Goal: Information Seeking & Learning: Find specific fact

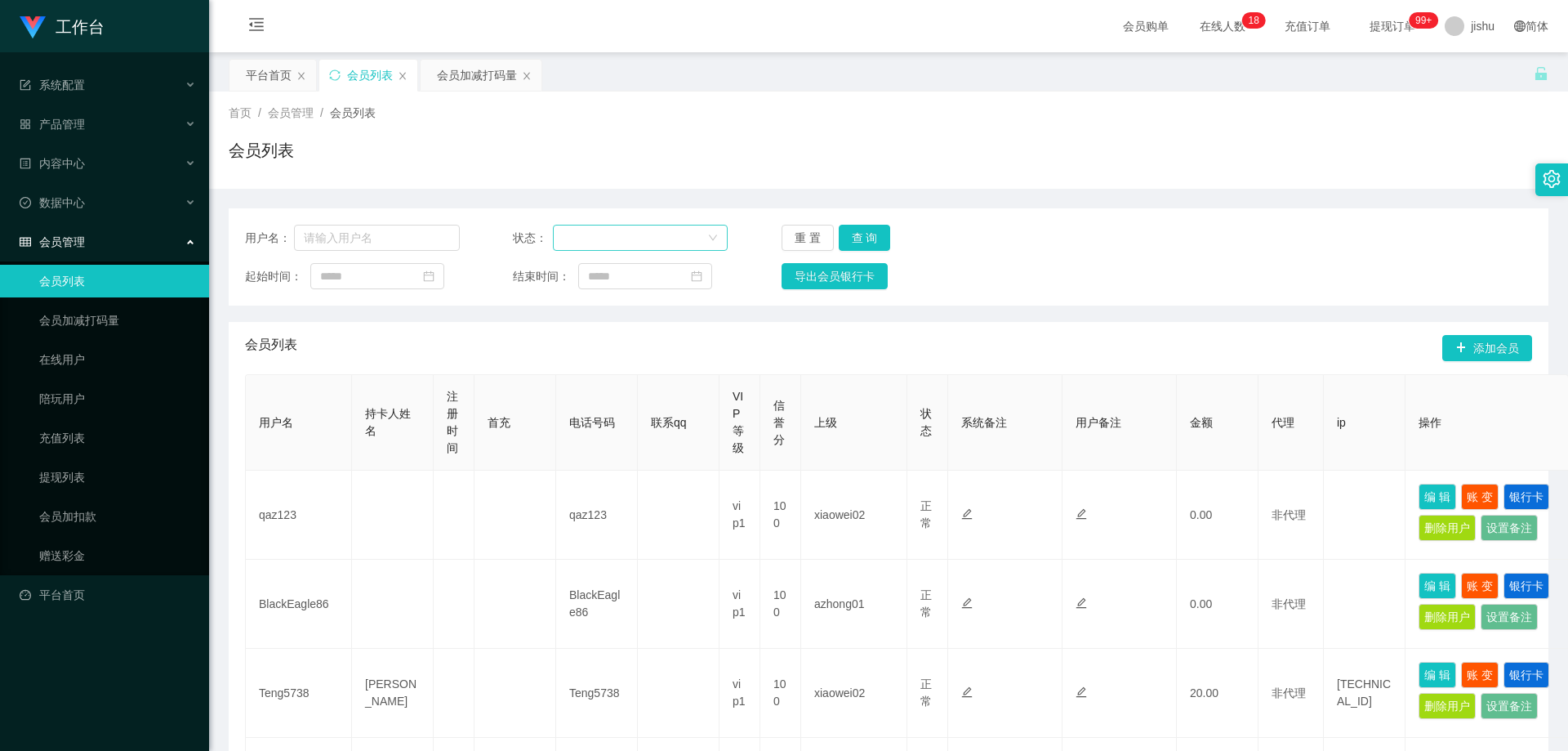
click at [602, 240] on div at bounding box center [634, 237] width 145 height 25
click at [599, 292] on li "禁用" at bounding box center [638, 297] width 173 height 26
click at [867, 240] on button "查 询" at bounding box center [864, 237] width 52 height 26
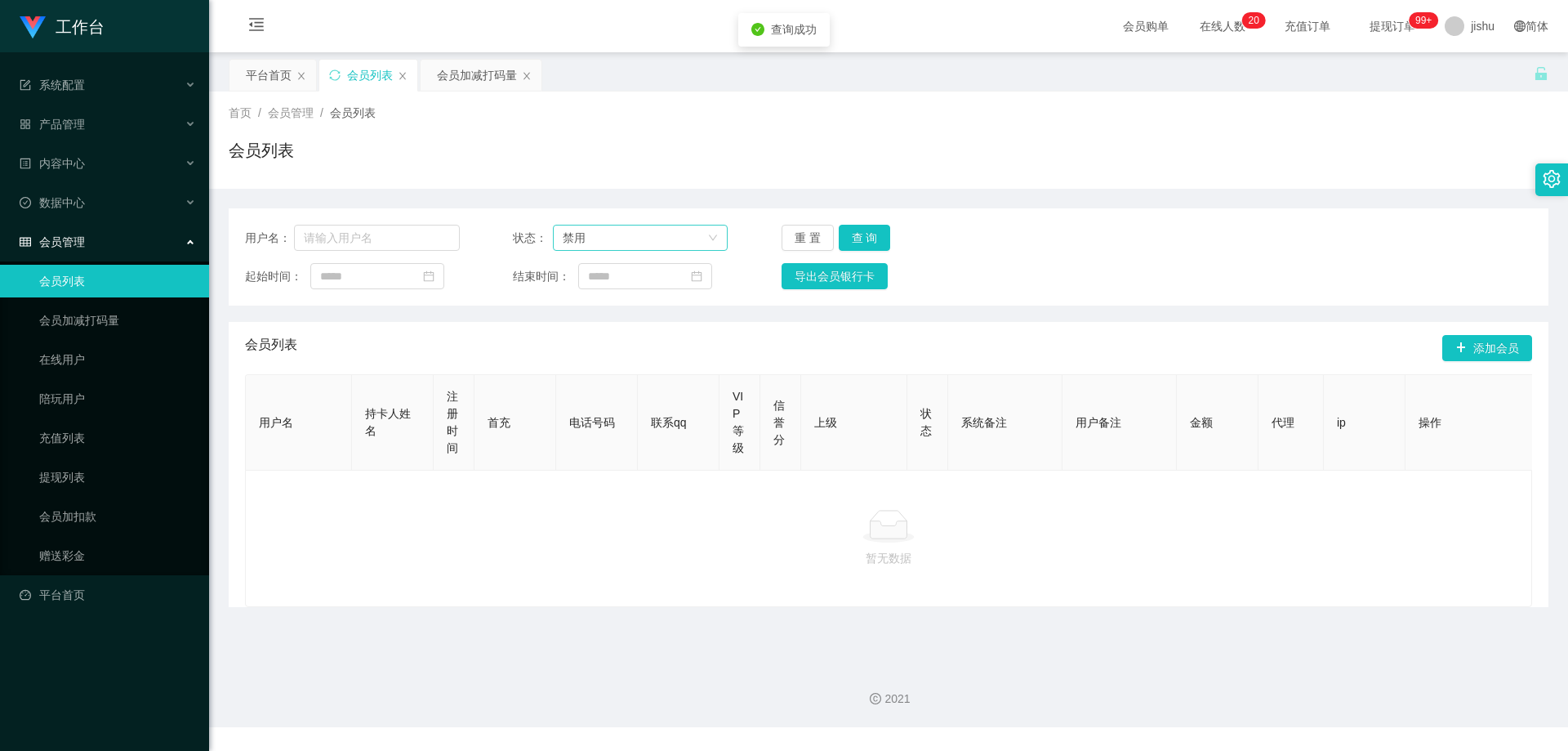
click at [627, 225] on div "禁用" at bounding box center [634, 237] width 145 height 25
click at [580, 264] on li "正常" at bounding box center [638, 270] width 173 height 26
click at [87, 281] on link "会员列表" at bounding box center [117, 281] width 157 height 33
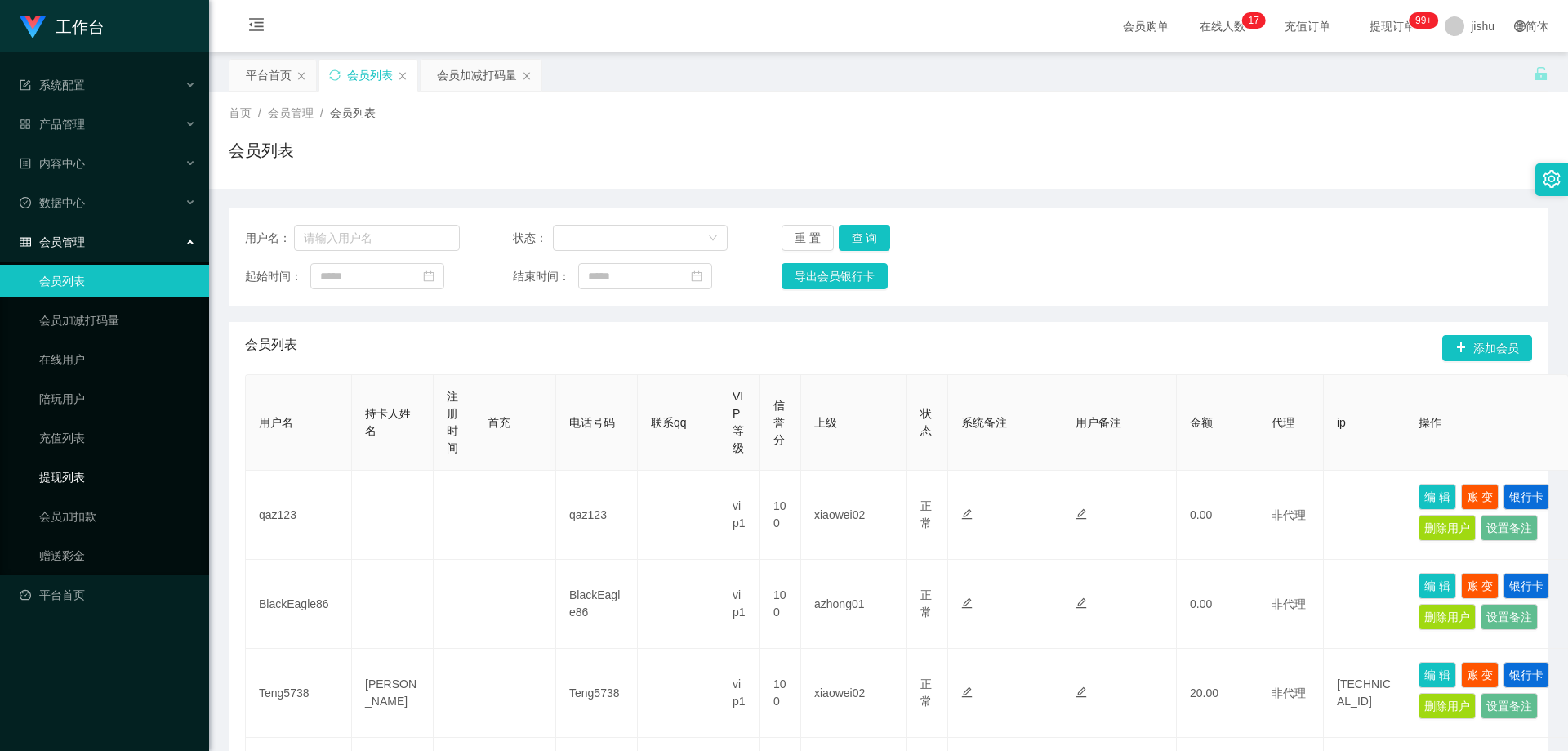
click at [40, 475] on link "提现列表" at bounding box center [117, 477] width 157 height 33
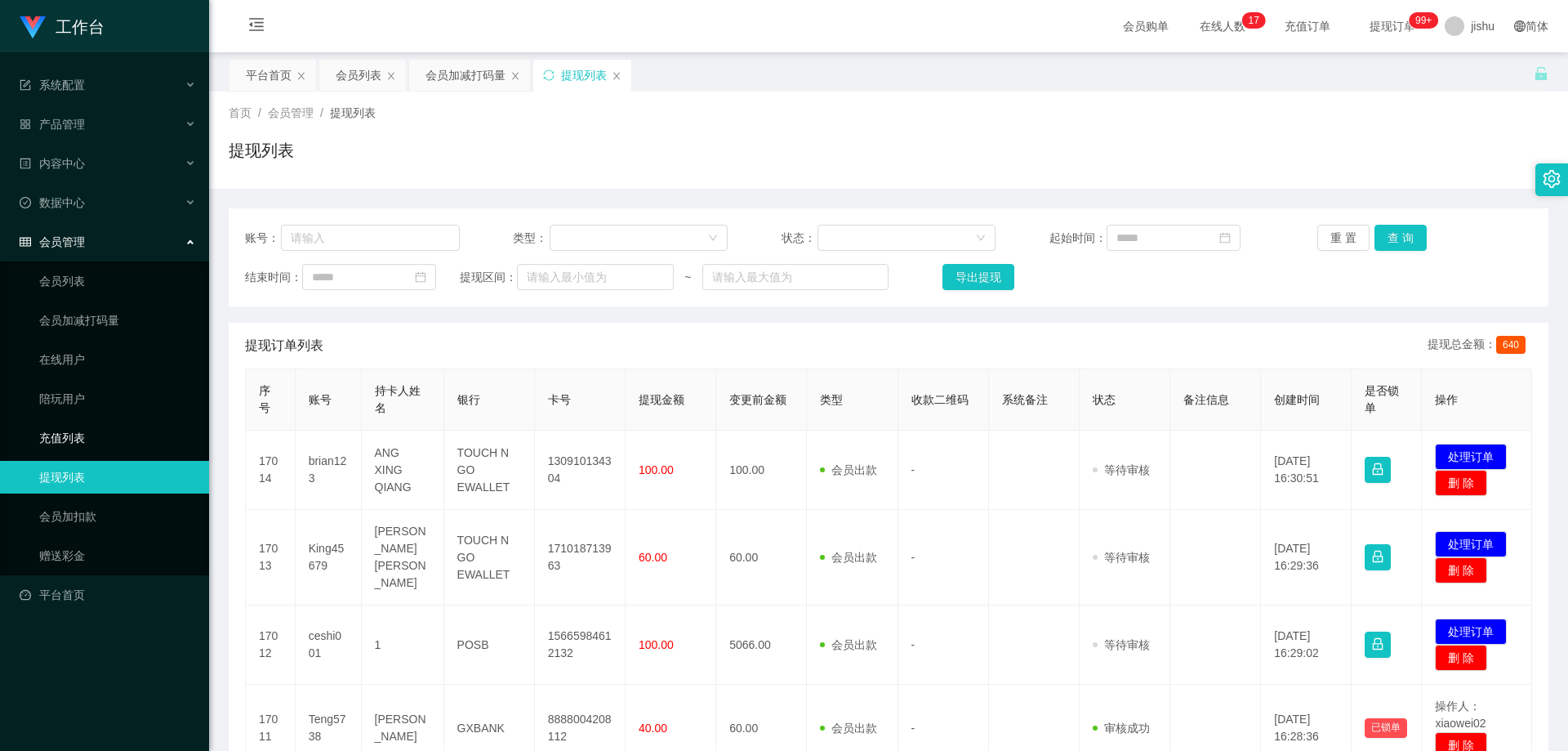
click at [67, 450] on link "充值列表" at bounding box center [117, 438] width 157 height 33
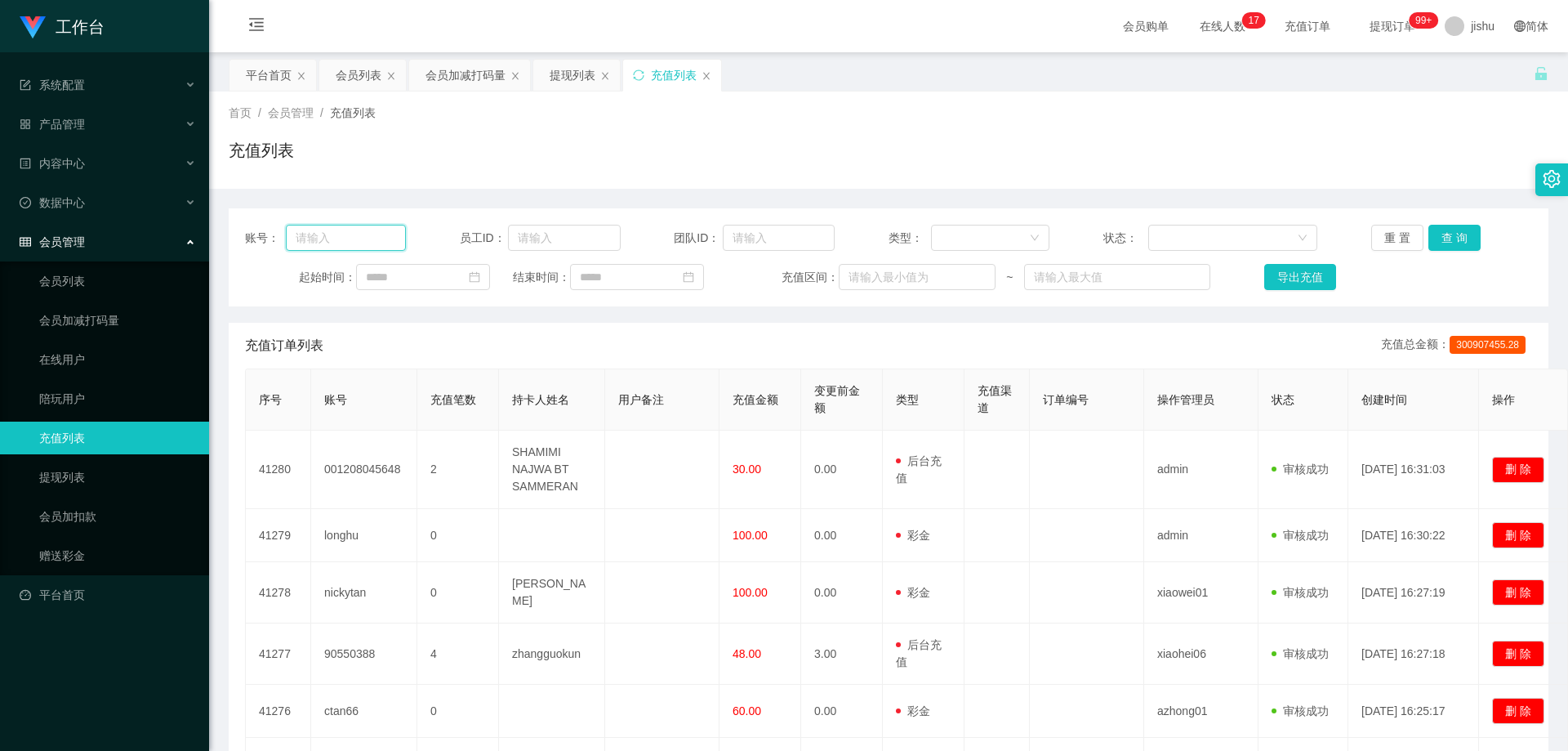
click at [362, 231] on input "text" at bounding box center [345, 237] width 120 height 26
paste input "86222573"
type input "86222573"
click at [1454, 235] on button "查 询" at bounding box center [1454, 237] width 52 height 26
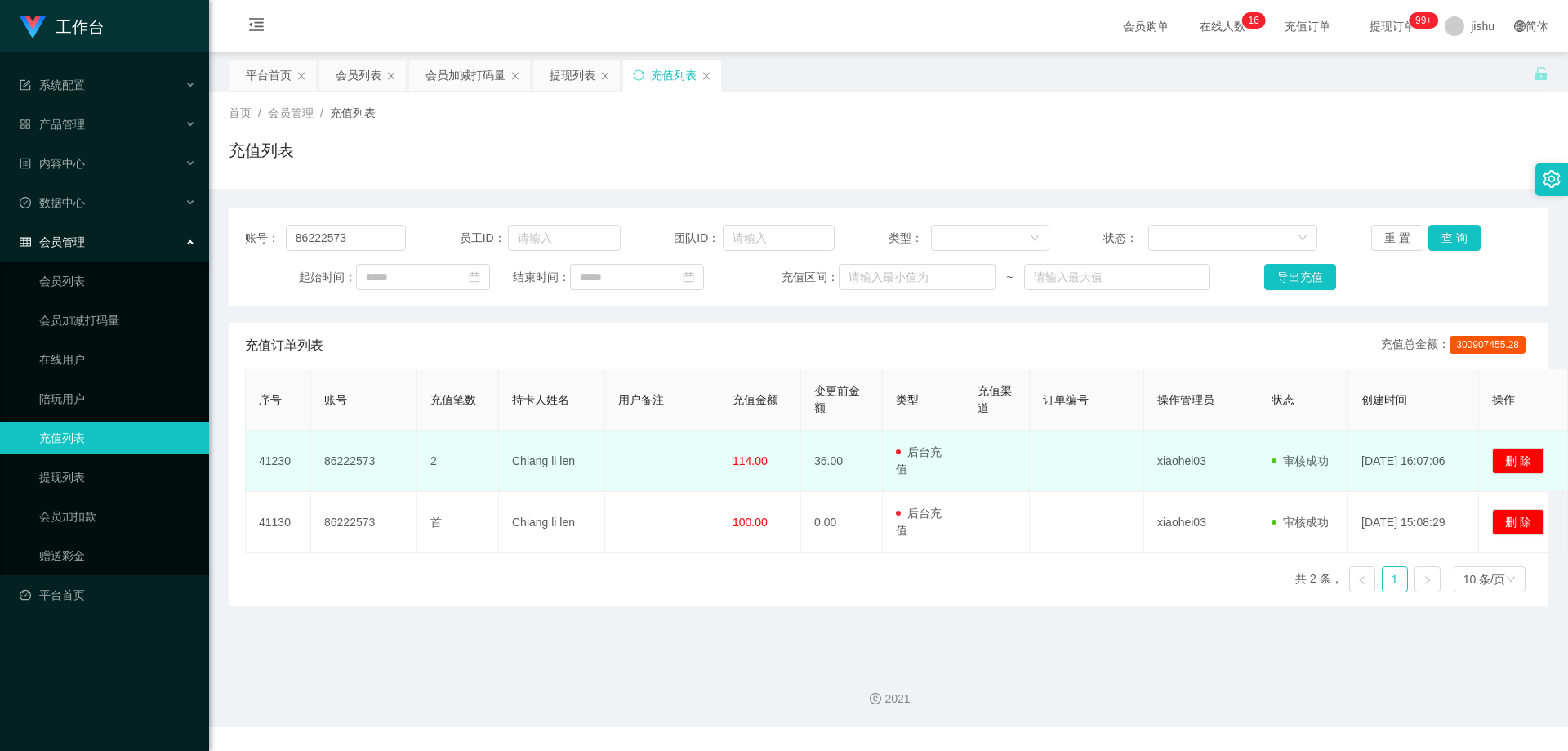
click at [386, 461] on td "86222573" at bounding box center [364, 460] width 106 height 61
drag, startPoint x: 384, startPoint y: 460, endPoint x: 379, endPoint y: 468, distance: 9.4
click at [312, 460] on td "86222573" at bounding box center [364, 460] width 106 height 61
drag, startPoint x: 603, startPoint y: 462, endPoint x: 505, endPoint y: 460, distance: 98.0
click at [505, 460] on td "Chiang li len" at bounding box center [552, 460] width 106 height 61
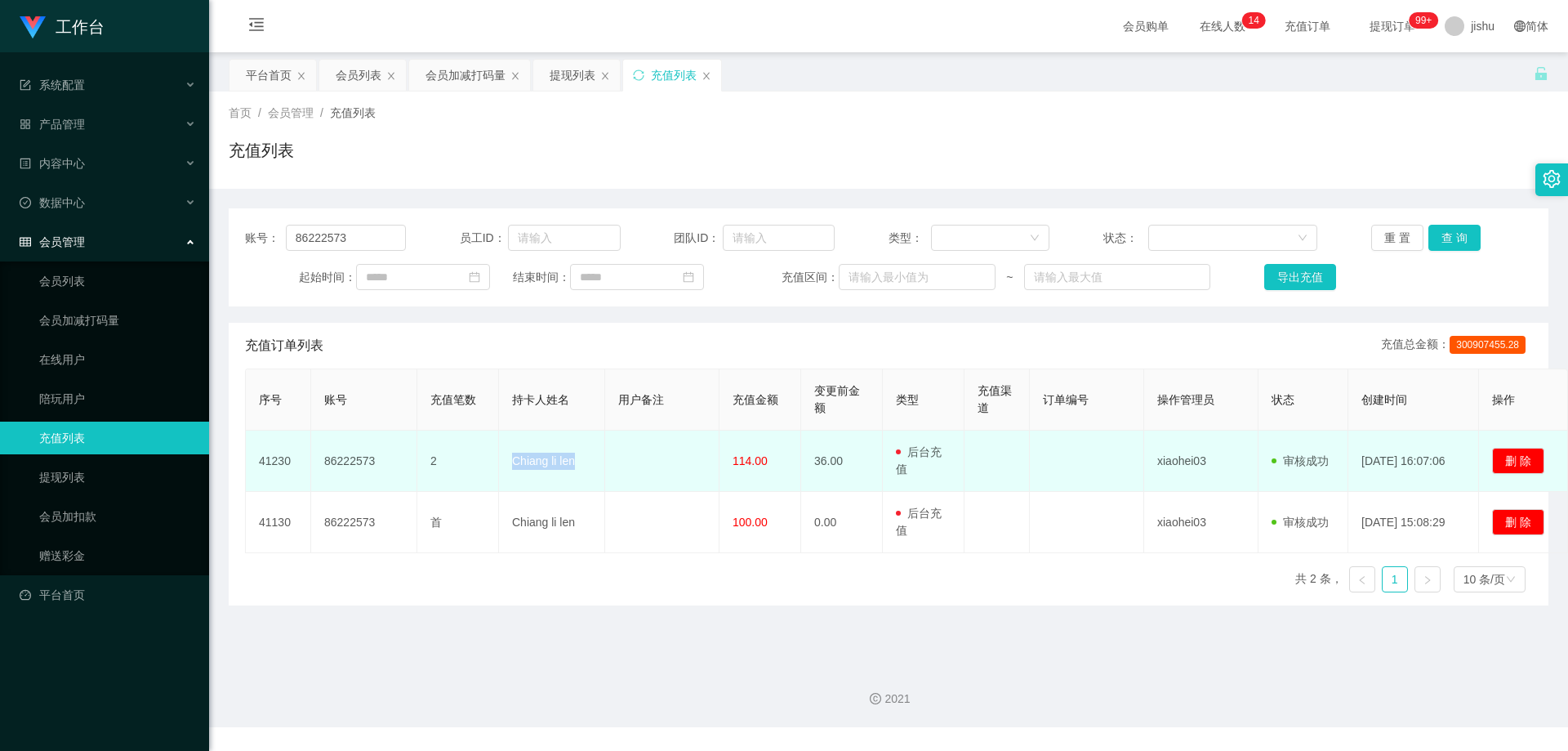
copy td "Chiang li len"
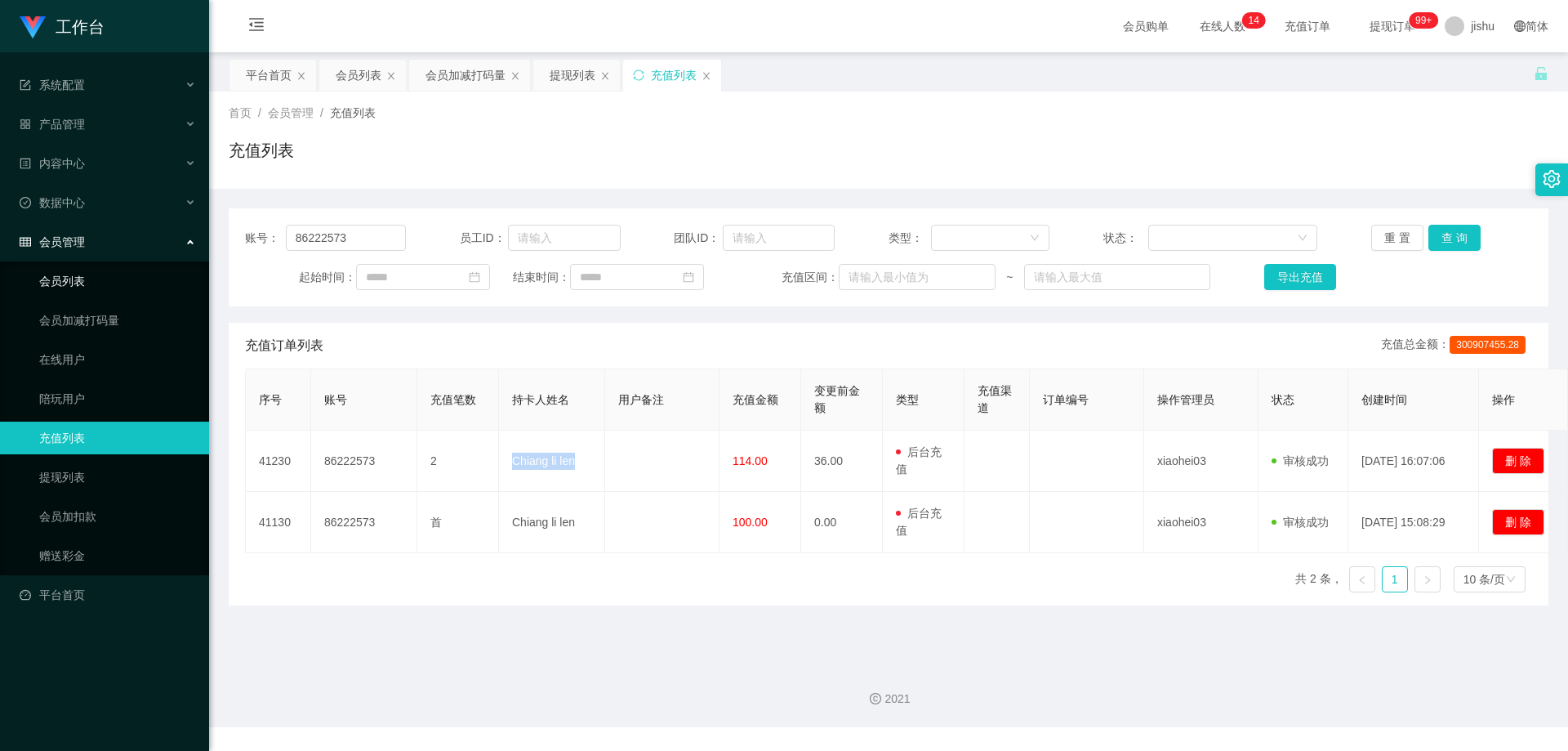
click at [73, 288] on link "会员列表" at bounding box center [117, 281] width 157 height 33
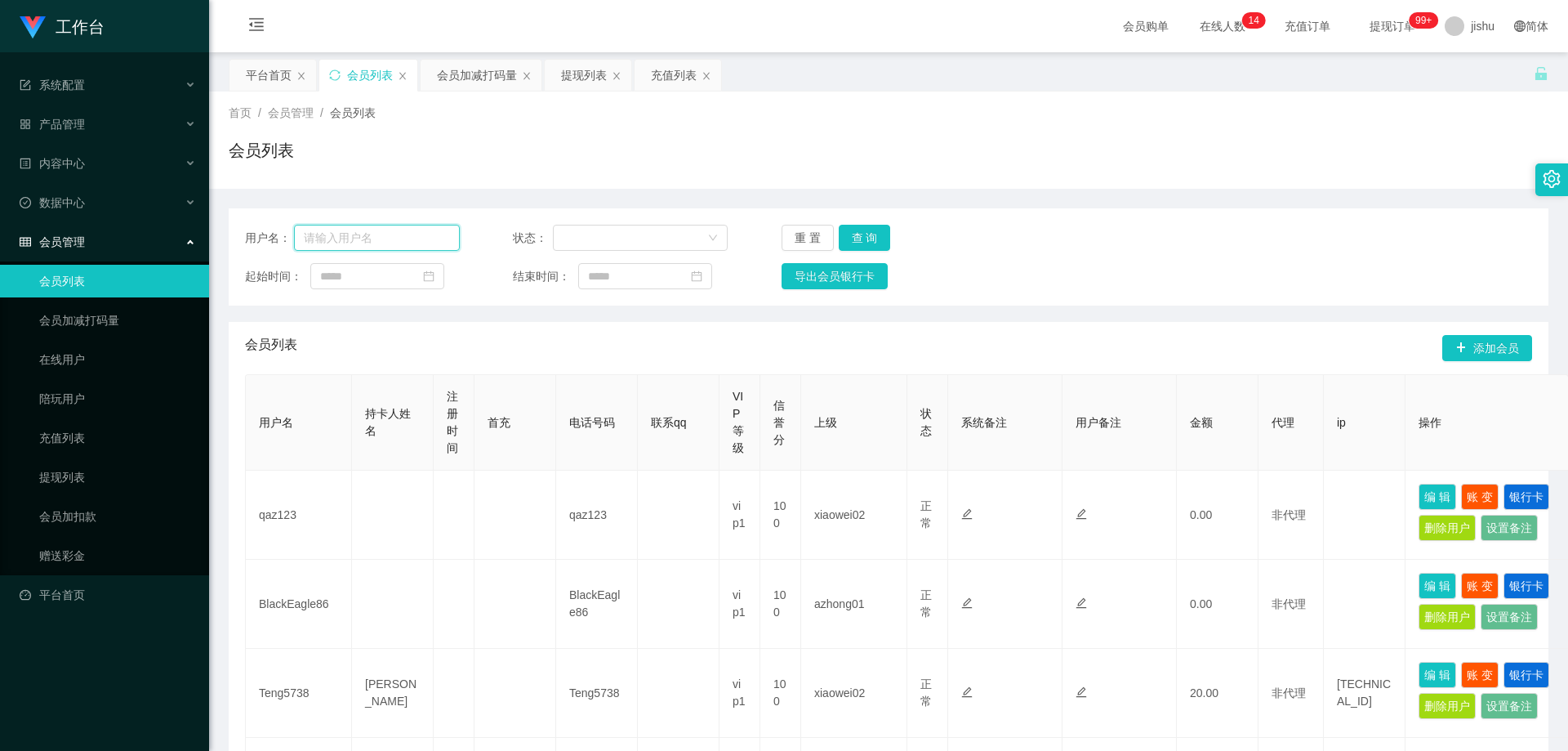
click at [418, 242] on input "text" at bounding box center [376, 237] width 165 height 26
paste input "Chiang li len"
type input "Chiang li len"
click at [856, 235] on button "查 询" at bounding box center [864, 237] width 52 height 26
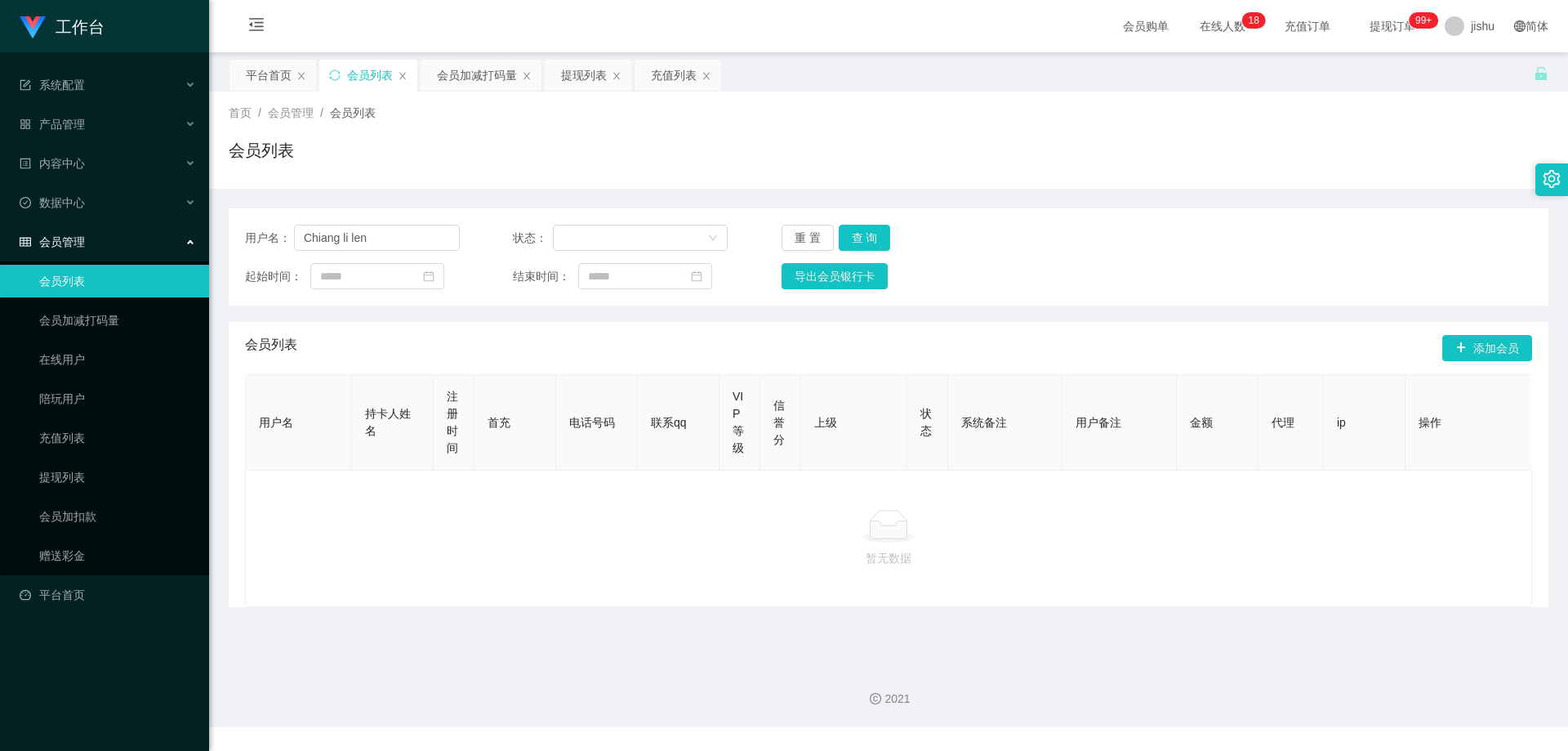
click at [109, 272] on link "会员列表" at bounding box center [117, 281] width 157 height 33
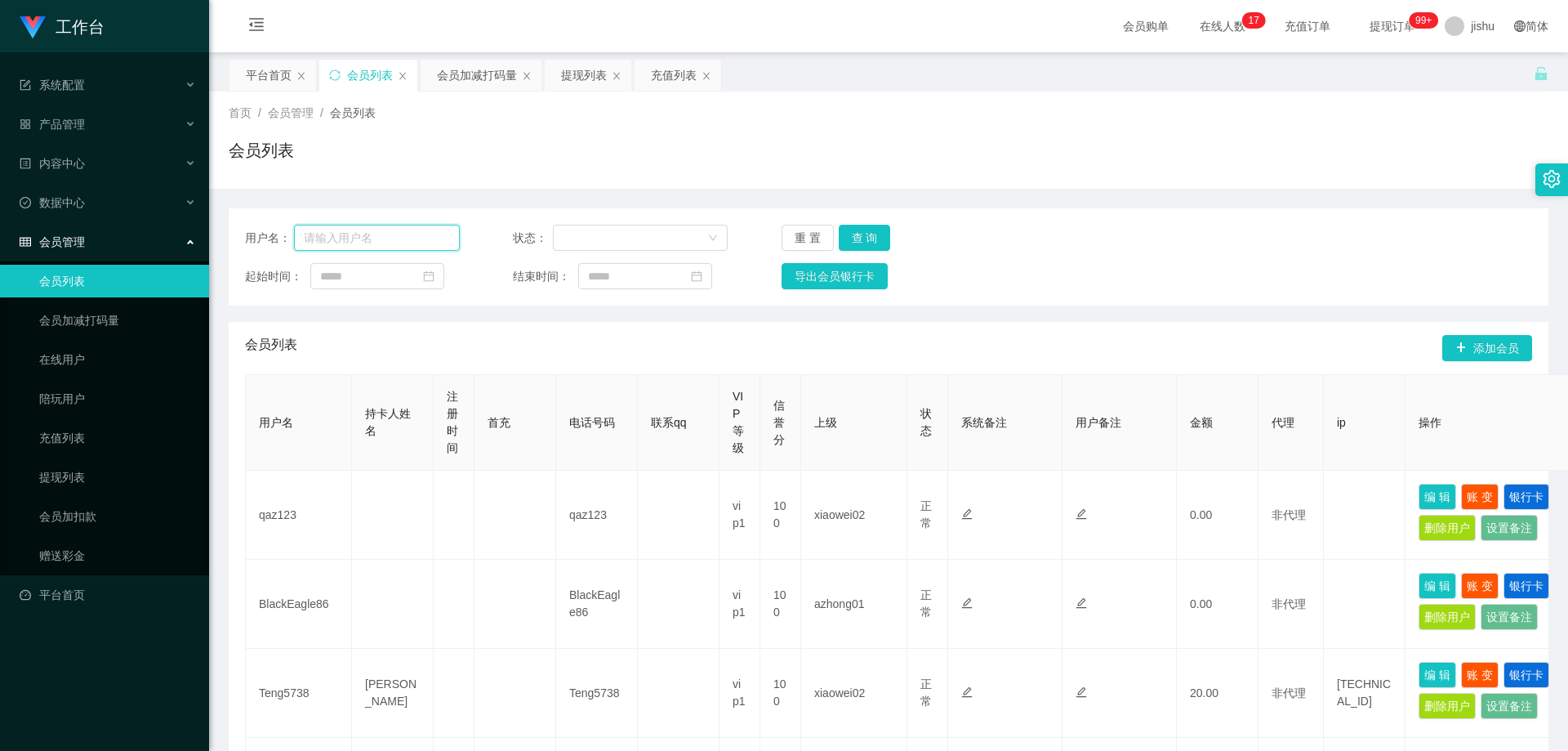
click at [369, 239] on input "text" at bounding box center [376, 237] width 165 height 26
paste input "Chiang li len"
type input "Chiang li len"
drag, startPoint x: 376, startPoint y: 239, endPoint x: 185, endPoint y: 224, distance: 191.6
click at [185, 224] on section "工作台 系统配置 产品管理 内容中心 数据中心 会员管理 会员列表 会员加减打码量 在线用户 陪玩用户 充值列表 提现列表 会员加扣款 赠送彩金 平台首页 保…" at bounding box center [784, 756] width 1568 height 1513
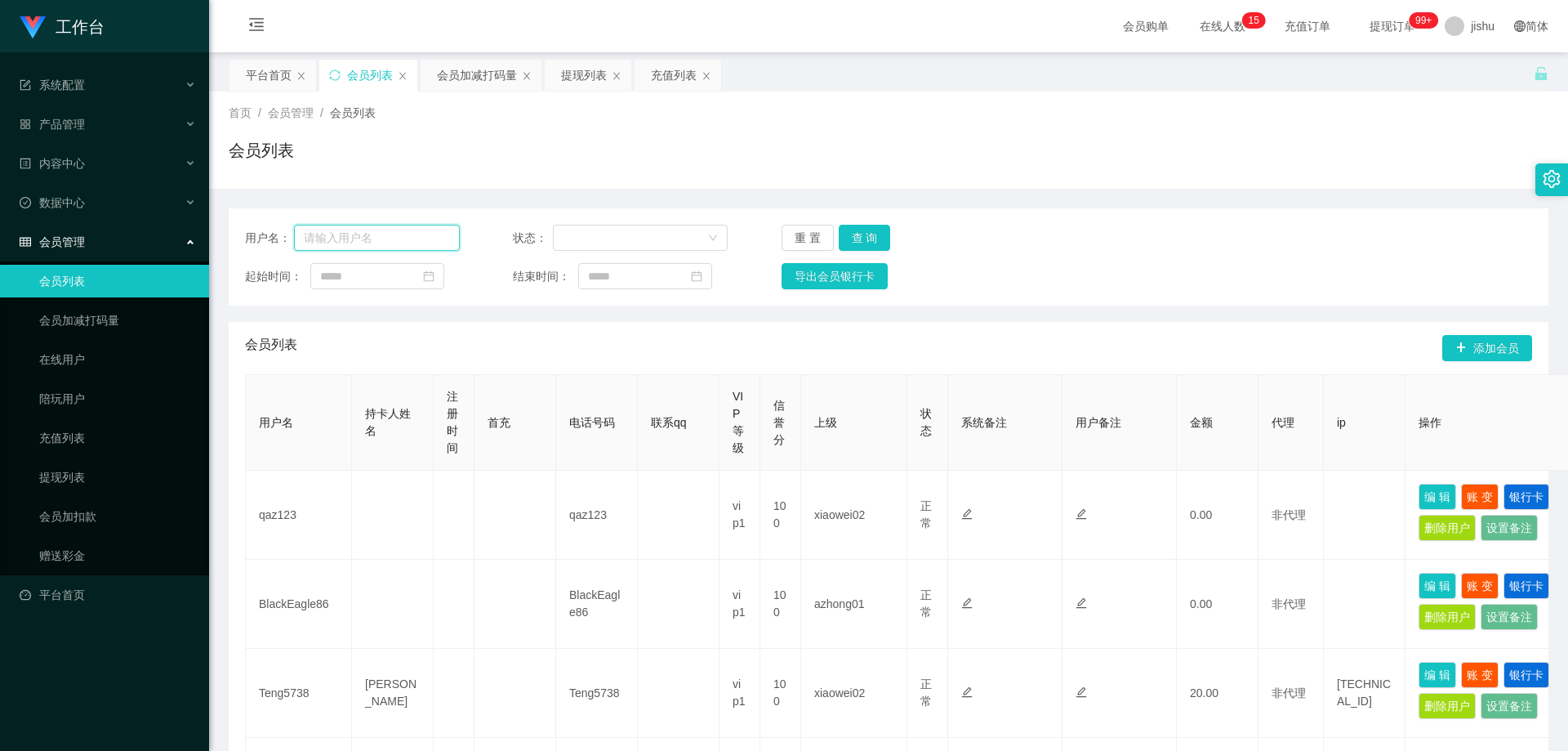
click at [358, 237] on input "text" at bounding box center [376, 237] width 165 height 26
paste input "86222573"
type input "86222573"
click at [869, 233] on button "查 询" at bounding box center [864, 237] width 52 height 26
